Goal: Communication & Community: Answer question/provide support

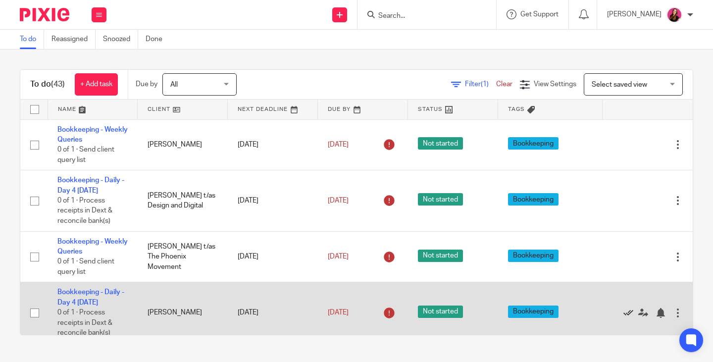
click at [623, 313] on icon at bounding box center [628, 313] width 10 height 10
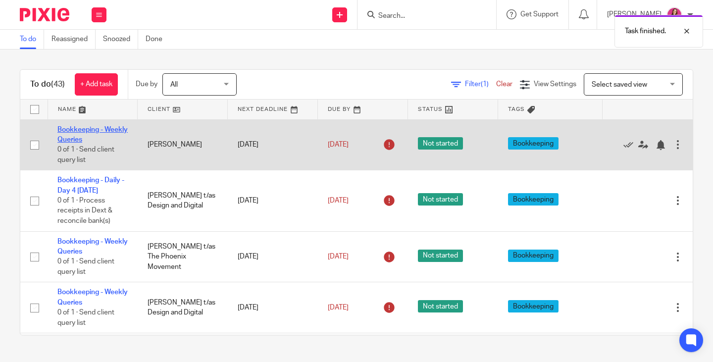
click at [91, 130] on link "Bookkeeping - Weekly Queries" at bounding box center [92, 134] width 70 height 17
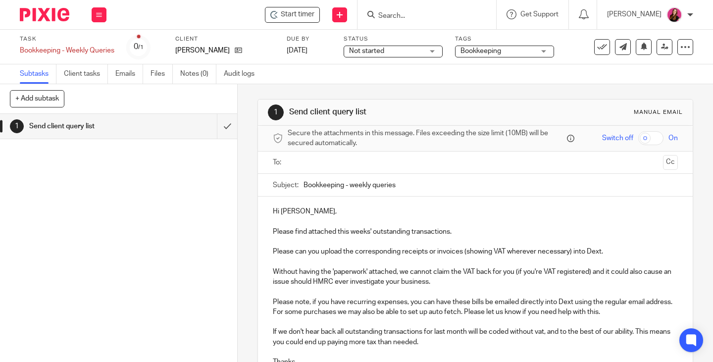
click at [365, 164] on input "text" at bounding box center [475, 162] width 368 height 11
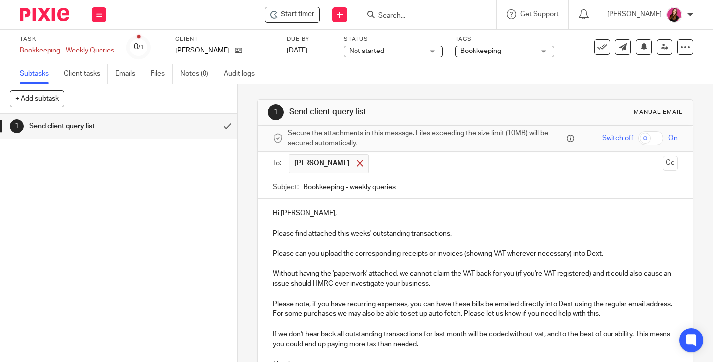
click at [357, 164] on div at bounding box center [359, 163] width 11 height 15
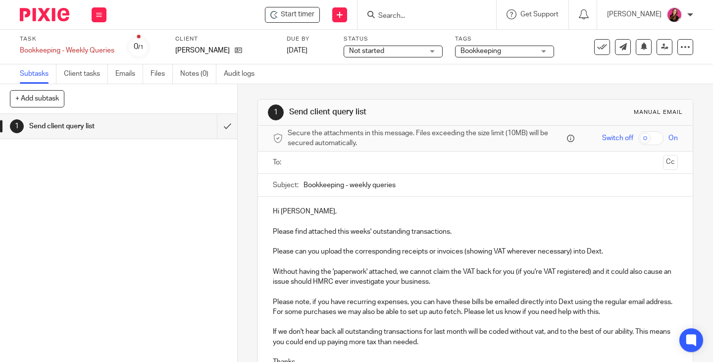
click at [366, 165] on input "text" at bounding box center [475, 162] width 368 height 11
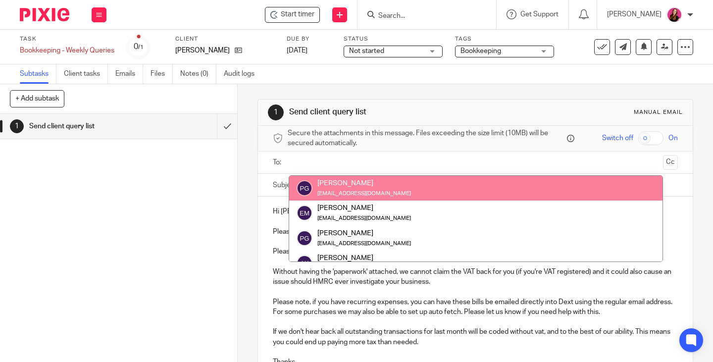
click at [360, 159] on input "text" at bounding box center [475, 162] width 368 height 11
paste input "paulsfarmbardfield@outlook.com"
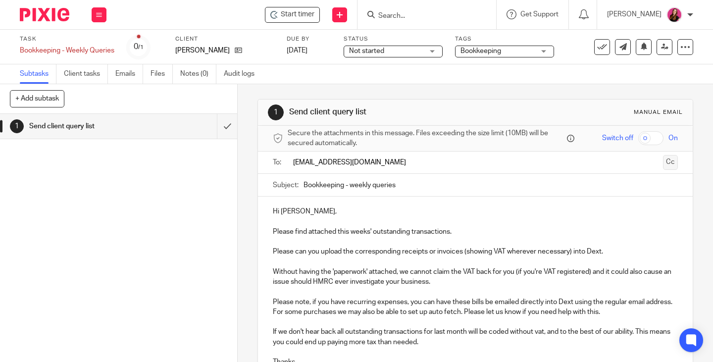
type input "paulsfarmbardfield@outlook.com"
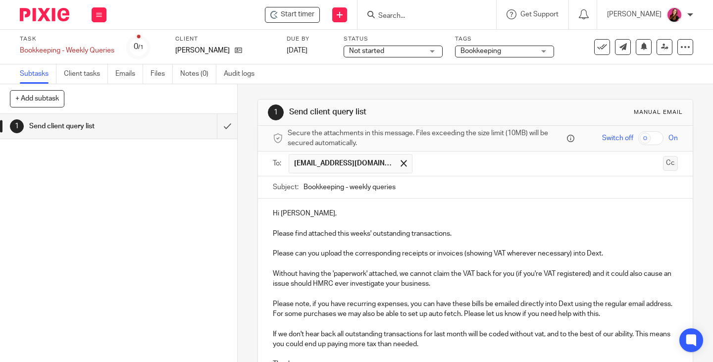
click at [663, 162] on button "Cc" at bounding box center [670, 163] width 15 height 15
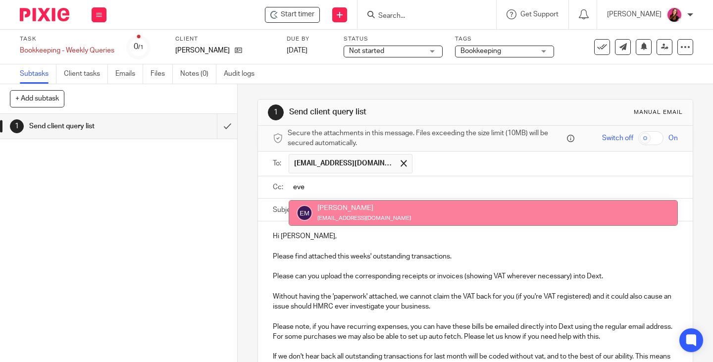
type input "eve"
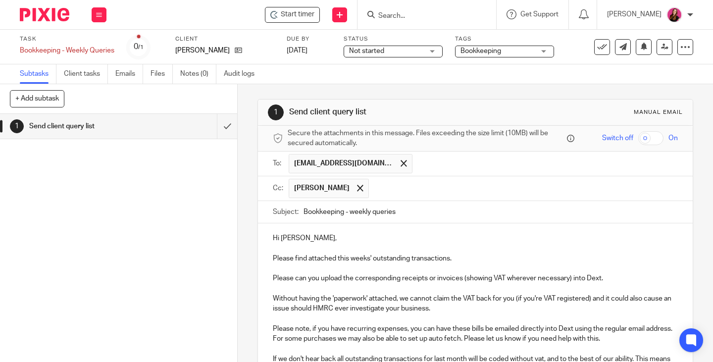
click at [448, 193] on input "text" at bounding box center [523, 188] width 299 height 19
click at [306, 236] on p "Hi Patrick," at bounding box center [475, 238] width 405 height 10
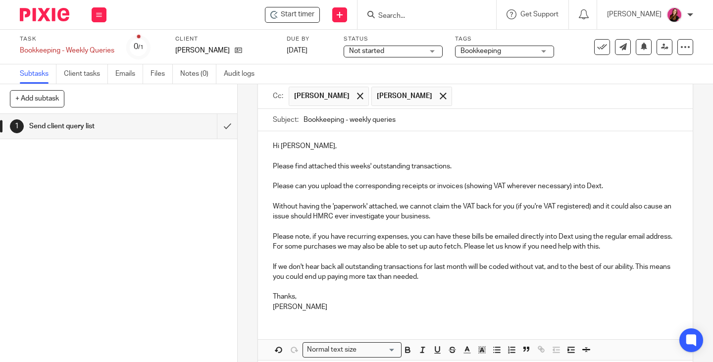
scroll to position [138, 0]
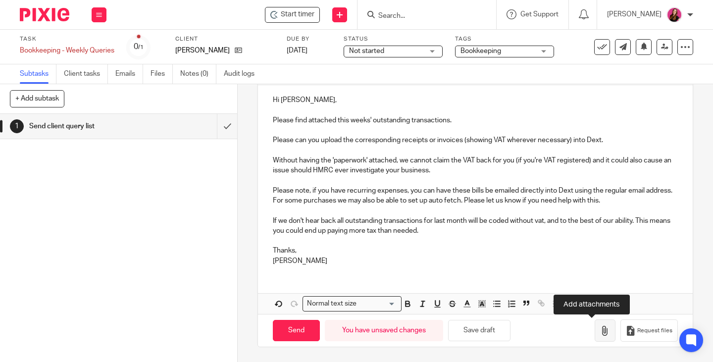
click at [594, 333] on button "button" at bounding box center [604, 330] width 21 height 22
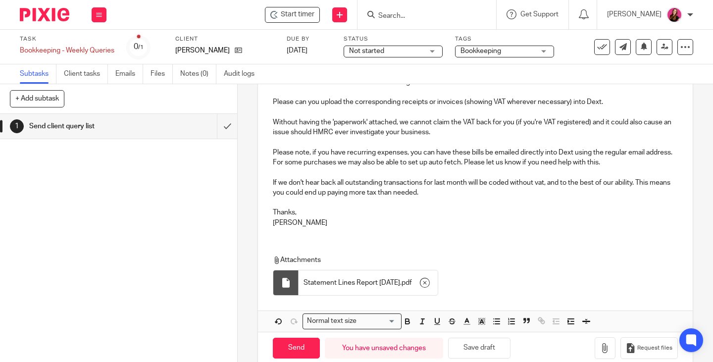
scroll to position [193, 0]
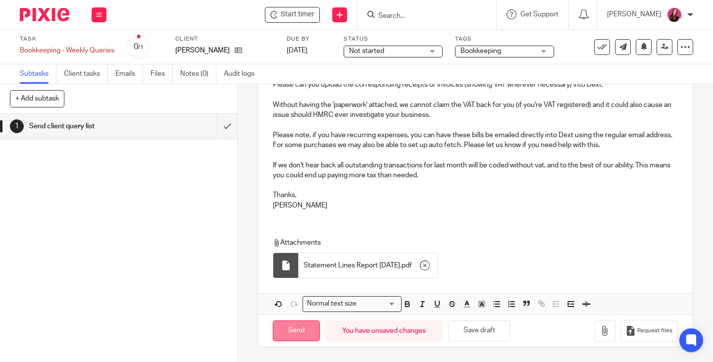
click at [297, 325] on input "Send" at bounding box center [296, 330] width 47 height 21
type input "Sent"
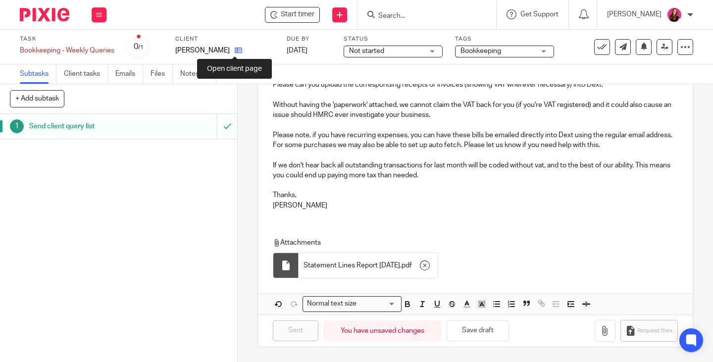
click at [237, 51] on icon at bounding box center [238, 50] width 7 height 7
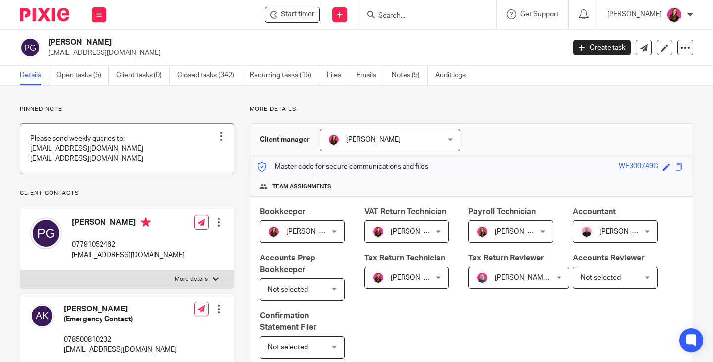
click at [220, 134] on div at bounding box center [221, 136] width 10 height 10
click at [205, 174] on span "Edit note" at bounding box center [201, 175] width 28 height 7
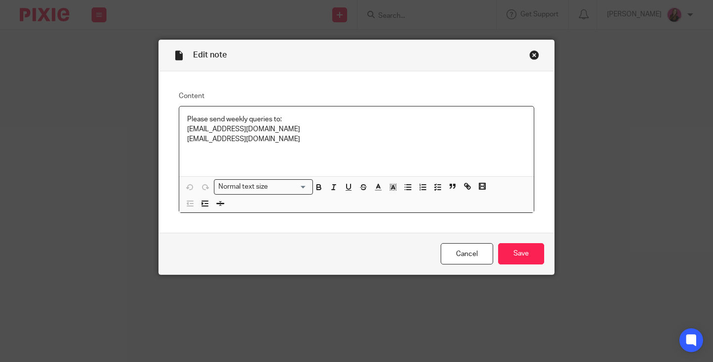
drag, startPoint x: 294, startPoint y: 138, endPoint x: 169, endPoint y: 140, distance: 125.2
click at [169, 140] on div "Content Please send weekly queries to: evepatriciagrace@hotmail.com paulsfarmba…" at bounding box center [356, 152] width 395 height 162
copy p "paulsfarmbardfield@outlook.com"
click at [511, 260] on input "Save" at bounding box center [521, 253] width 46 height 21
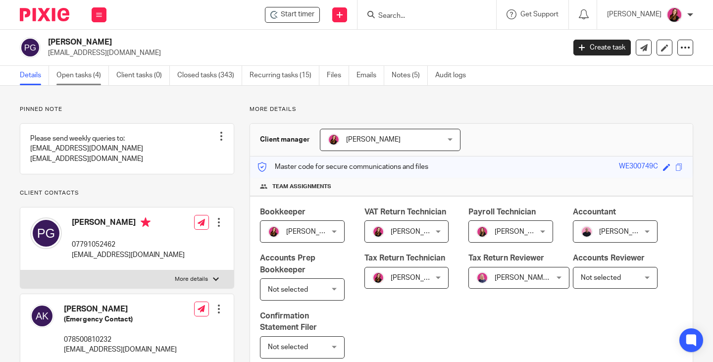
click at [94, 78] on link "Open tasks (4)" at bounding box center [82, 75] width 52 height 19
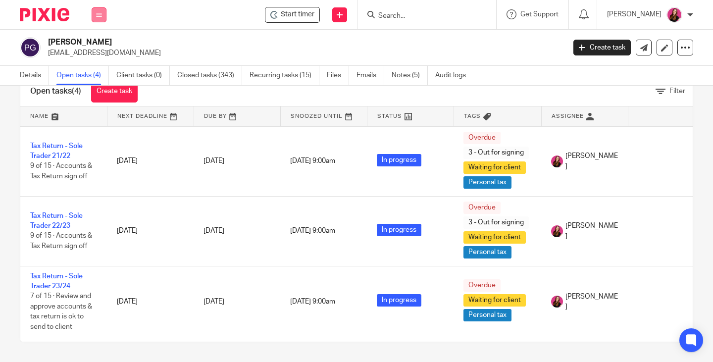
click at [102, 16] on button at bounding box center [99, 14] width 15 height 15
click at [100, 48] on link "Work" at bounding box center [94, 46] width 16 height 7
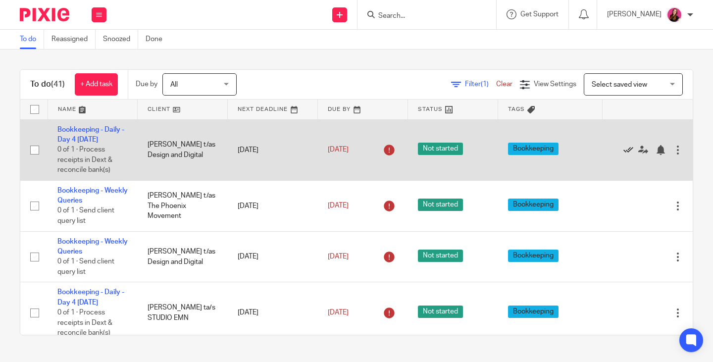
click at [623, 149] on icon at bounding box center [628, 150] width 10 height 10
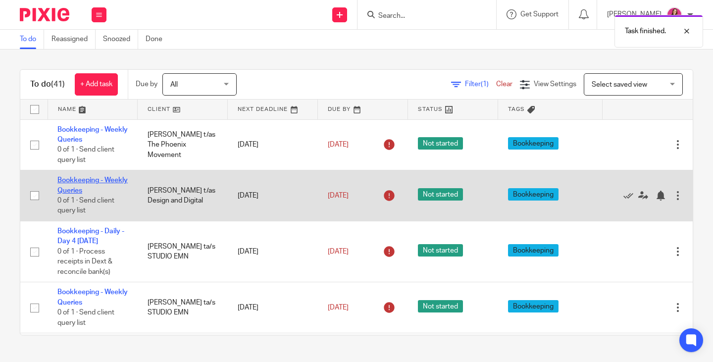
click at [69, 180] on link "Bookkeeping - Weekly Queries" at bounding box center [92, 185] width 70 height 17
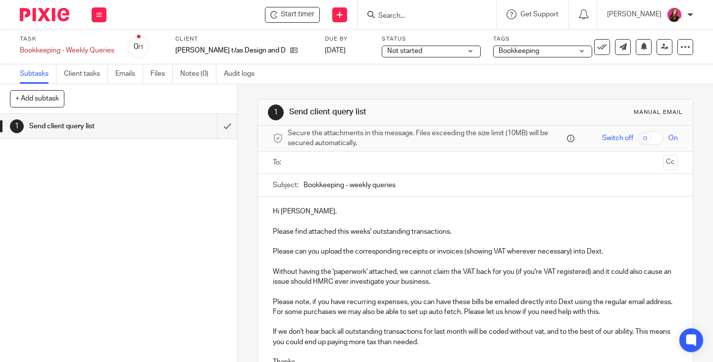
drag, startPoint x: 354, startPoint y: 156, endPoint x: 348, endPoint y: 151, distance: 7.4
click at [354, 156] on ul at bounding box center [475, 162] width 374 height 16
click at [348, 163] on input "text" at bounding box center [475, 162] width 368 height 11
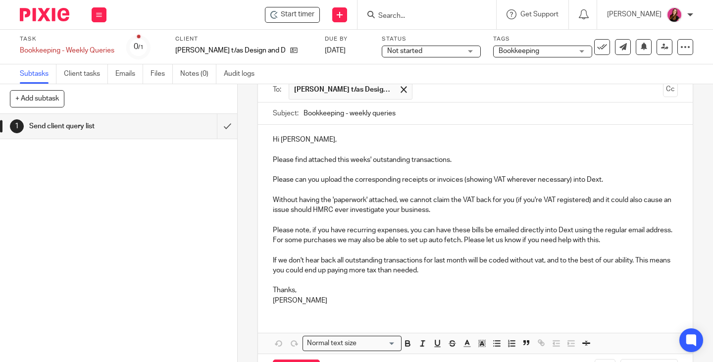
scroll to position [113, 0]
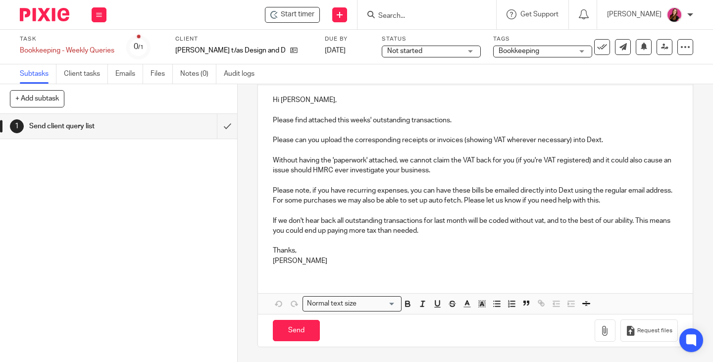
click at [705, 354] on div at bounding box center [705, 354] width 0 height 0
click at [600, 332] on icon "button" at bounding box center [605, 331] width 10 height 10
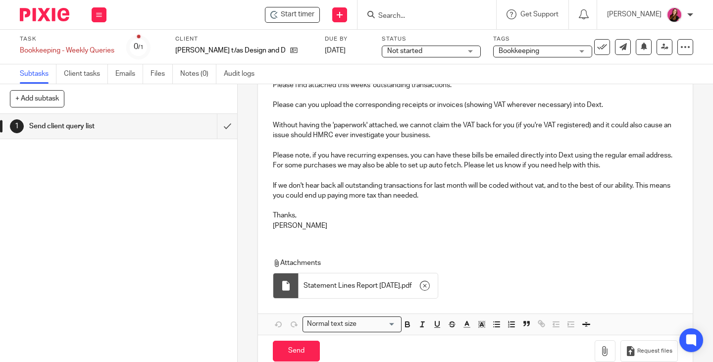
scroll to position [169, 0]
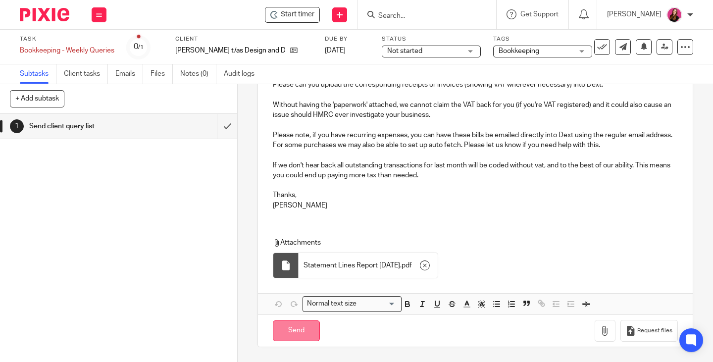
click at [294, 330] on input "Send" at bounding box center [296, 330] width 47 height 21
type input "Sent"
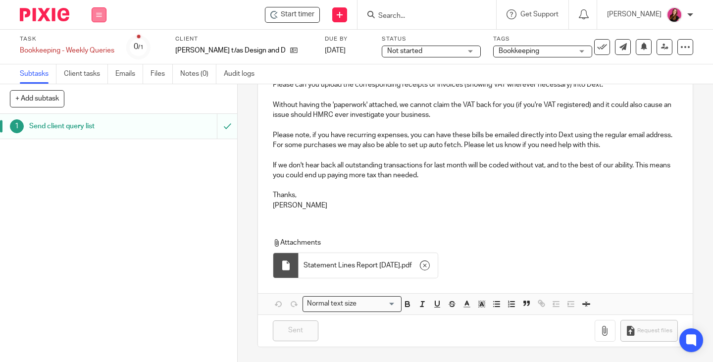
click at [96, 16] on icon at bounding box center [99, 15] width 6 height 6
click at [95, 47] on link "Work" at bounding box center [94, 46] width 17 height 7
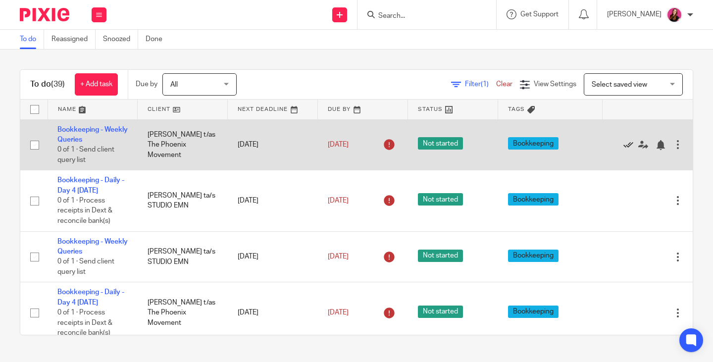
click at [623, 146] on icon at bounding box center [628, 145] width 10 height 10
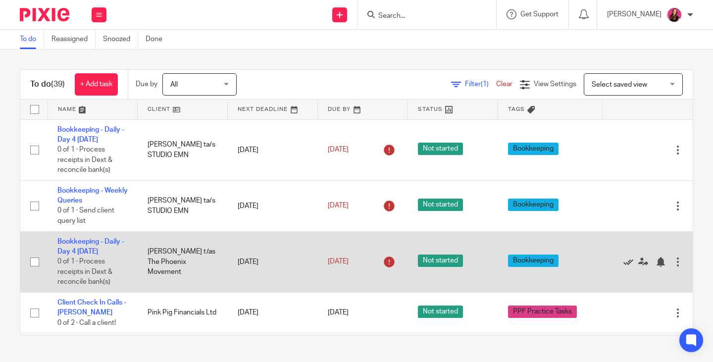
click at [623, 262] on icon at bounding box center [628, 262] width 10 height 10
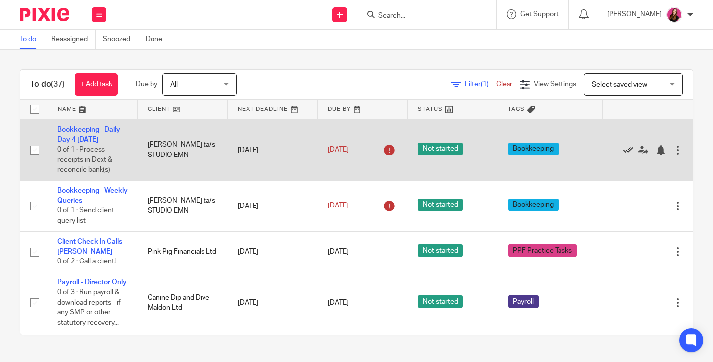
click at [623, 147] on icon at bounding box center [628, 150] width 10 height 10
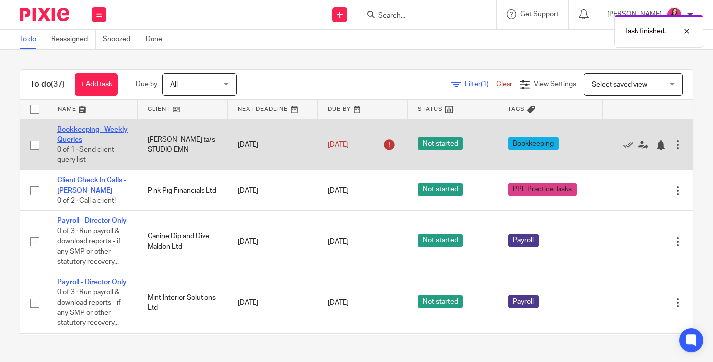
click at [65, 128] on link "Bookkeeping - Weekly Queries" at bounding box center [92, 134] width 70 height 17
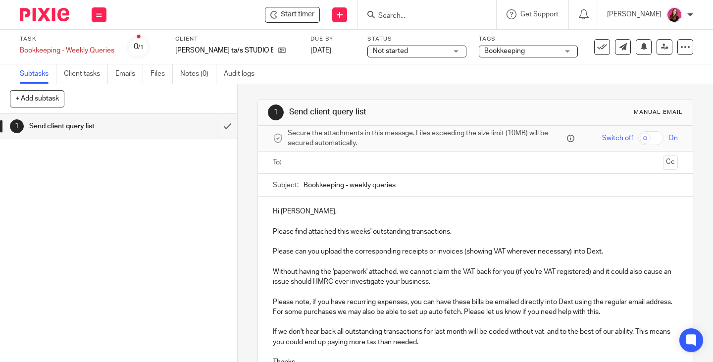
click at [368, 162] on input "text" at bounding box center [475, 162] width 368 height 11
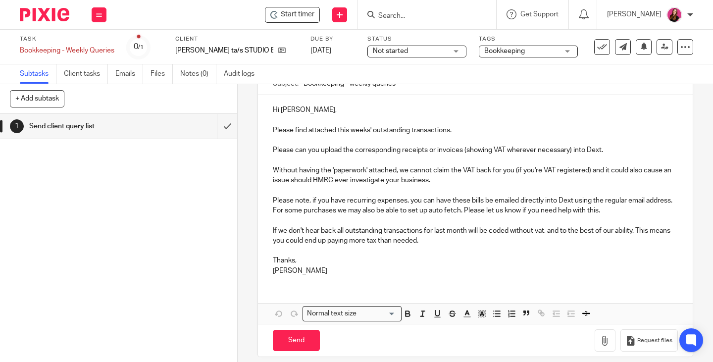
scroll to position [113, 0]
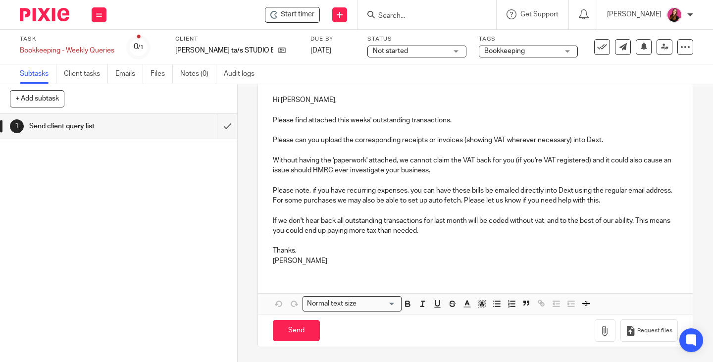
click at [705, 354] on div at bounding box center [705, 354] width 0 height 0
click at [600, 330] on icon "button" at bounding box center [605, 331] width 10 height 10
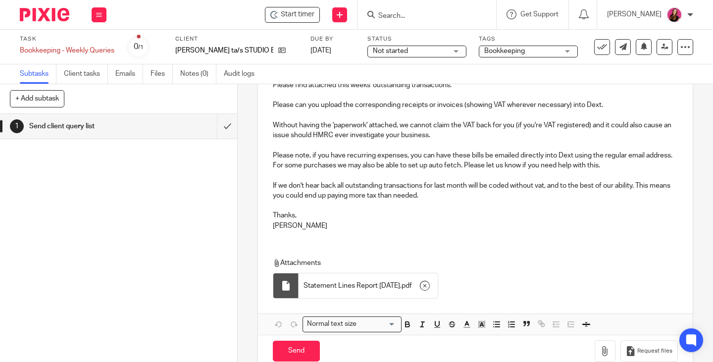
scroll to position [169, 0]
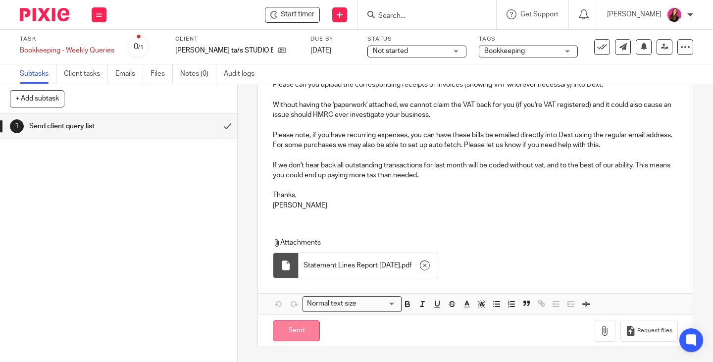
click at [309, 324] on input "Send" at bounding box center [296, 330] width 47 height 21
type input "Sent"
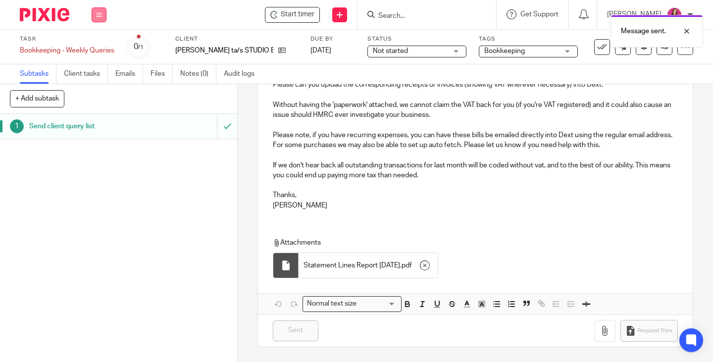
click at [95, 12] on button at bounding box center [99, 14] width 15 height 15
click at [97, 44] on link "Work" at bounding box center [94, 46] width 17 height 7
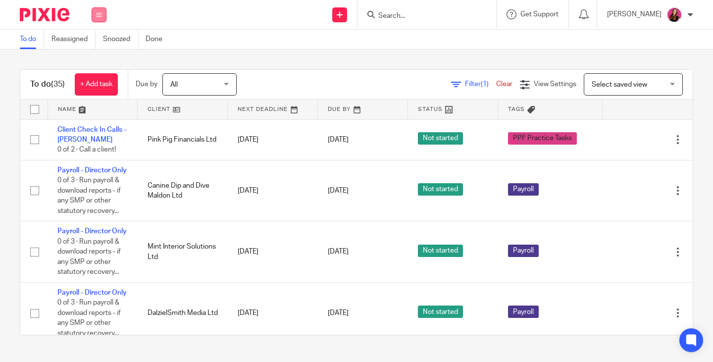
click at [95, 16] on button at bounding box center [99, 14] width 15 height 15
click at [103, 89] on li "Team" at bounding box center [99, 90] width 26 height 14
click at [97, 90] on link "Team" at bounding box center [94, 89] width 16 height 7
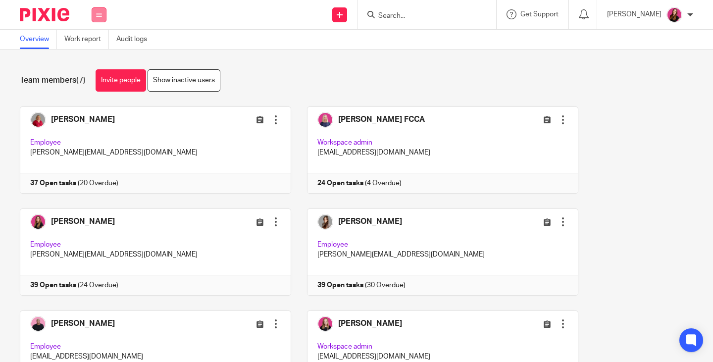
click at [98, 17] on button at bounding box center [99, 14] width 15 height 15
click at [95, 47] on link "Work" at bounding box center [94, 46] width 16 height 7
